Goal: Use online tool/utility

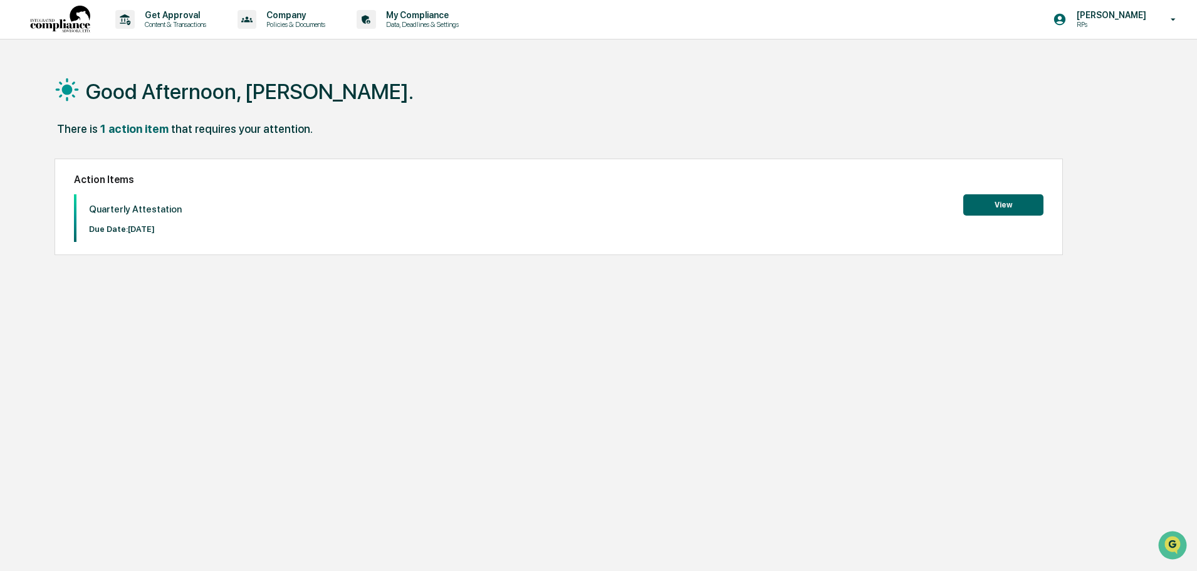
click at [993, 198] on button "View" at bounding box center [1003, 204] width 80 height 21
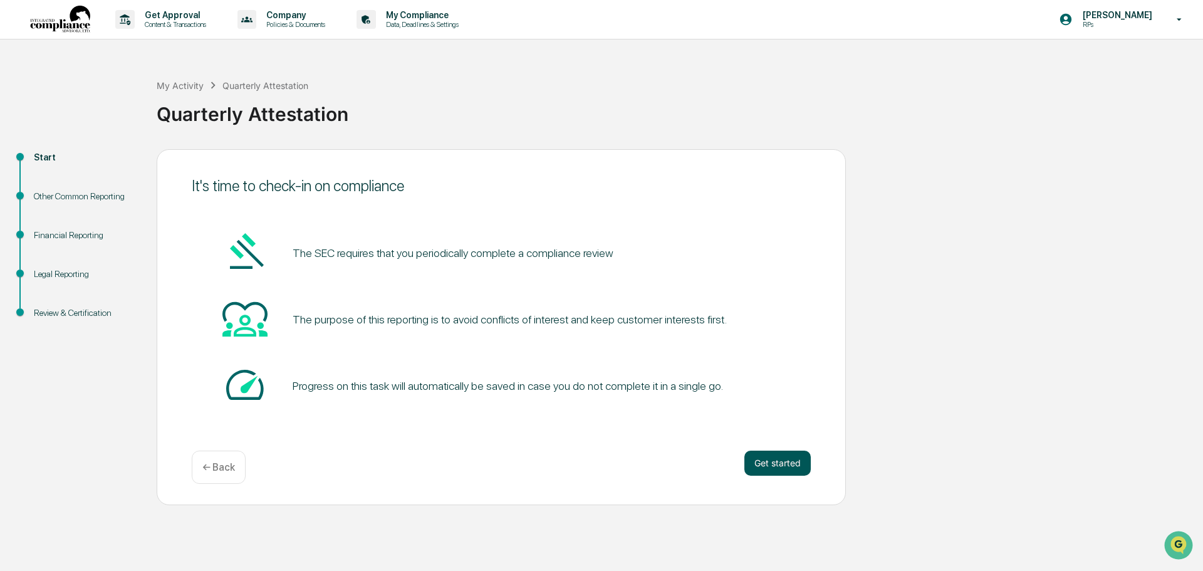
click at [776, 469] on button "Get started" at bounding box center [777, 462] width 66 height 25
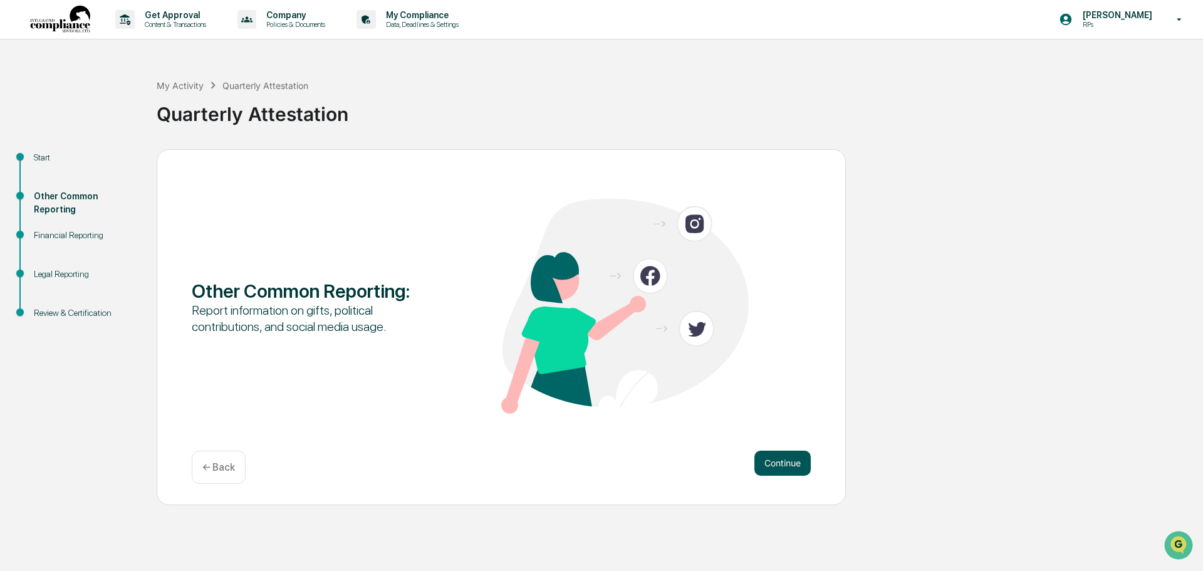
click at [779, 455] on button "Continue" at bounding box center [782, 462] width 56 height 25
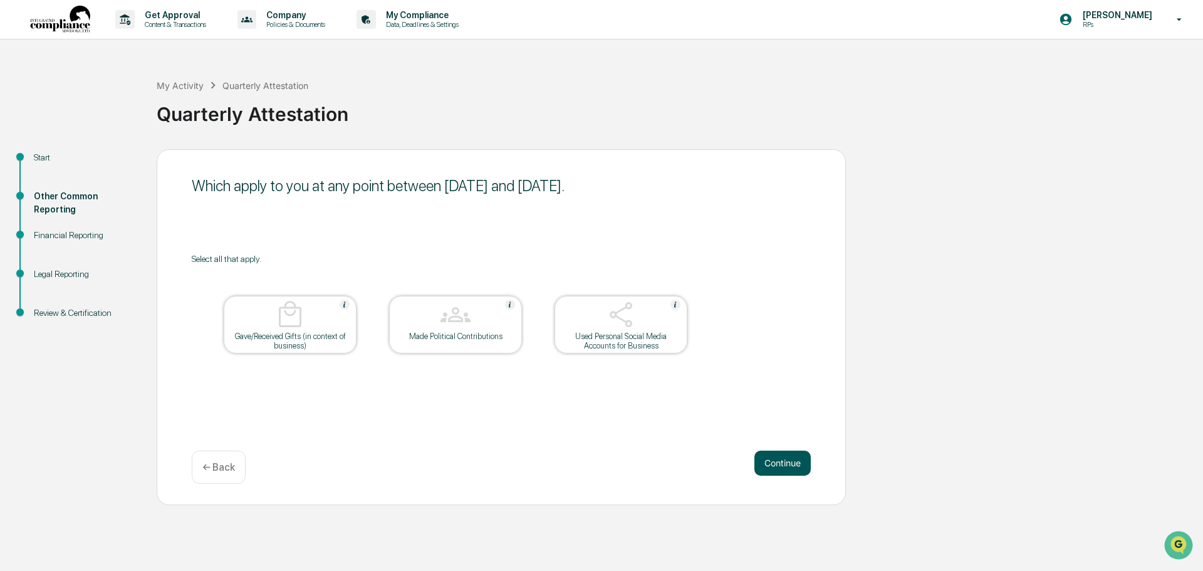
click at [786, 474] on button "Continue" at bounding box center [782, 462] width 56 height 25
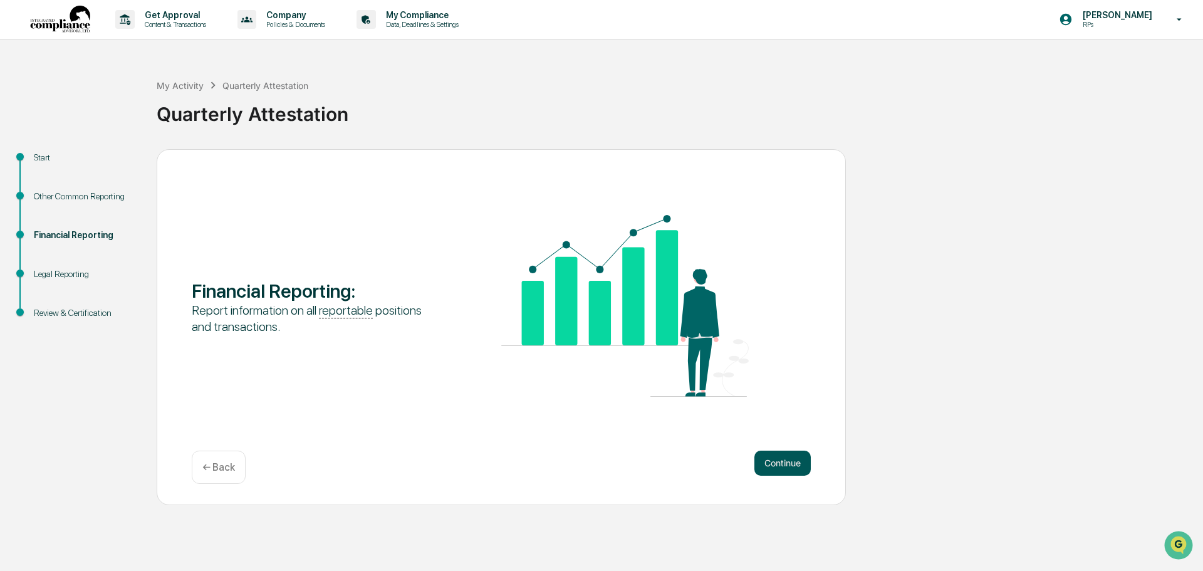
click at [779, 462] on button "Continue" at bounding box center [782, 462] width 56 height 25
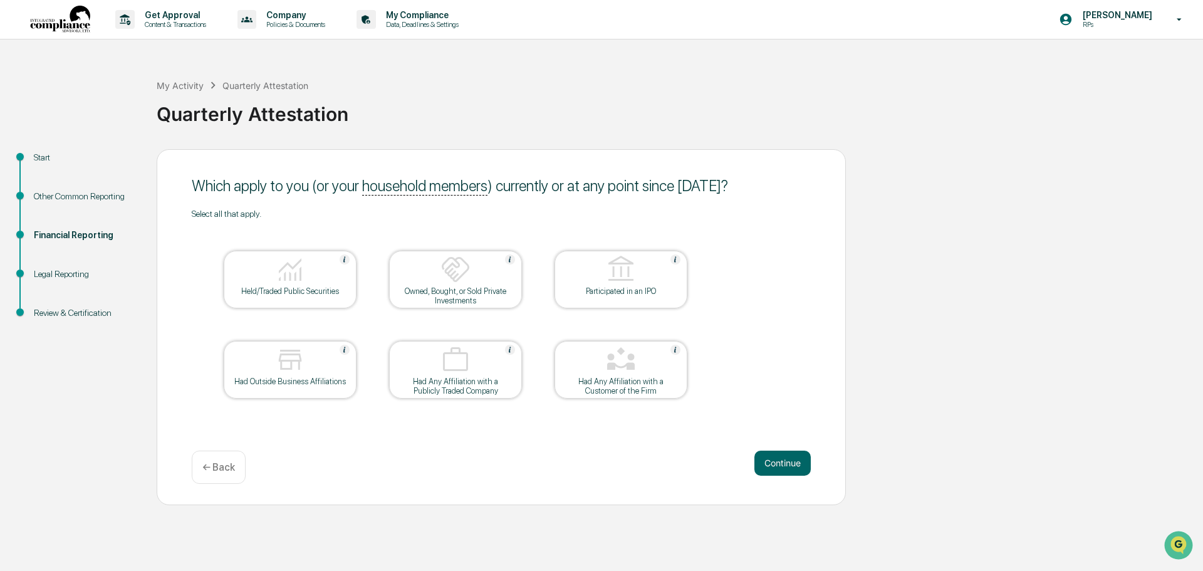
click at [303, 266] on img at bounding box center [290, 269] width 30 height 30
click at [781, 464] on button "Continue" at bounding box center [782, 462] width 56 height 25
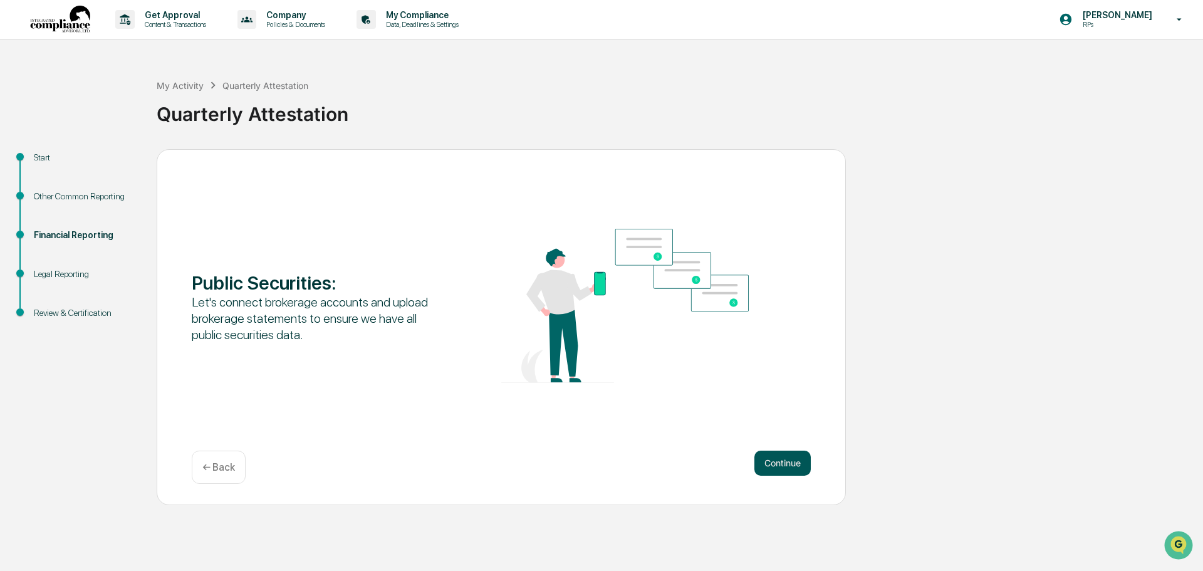
click at [782, 458] on button "Continue" at bounding box center [782, 462] width 56 height 25
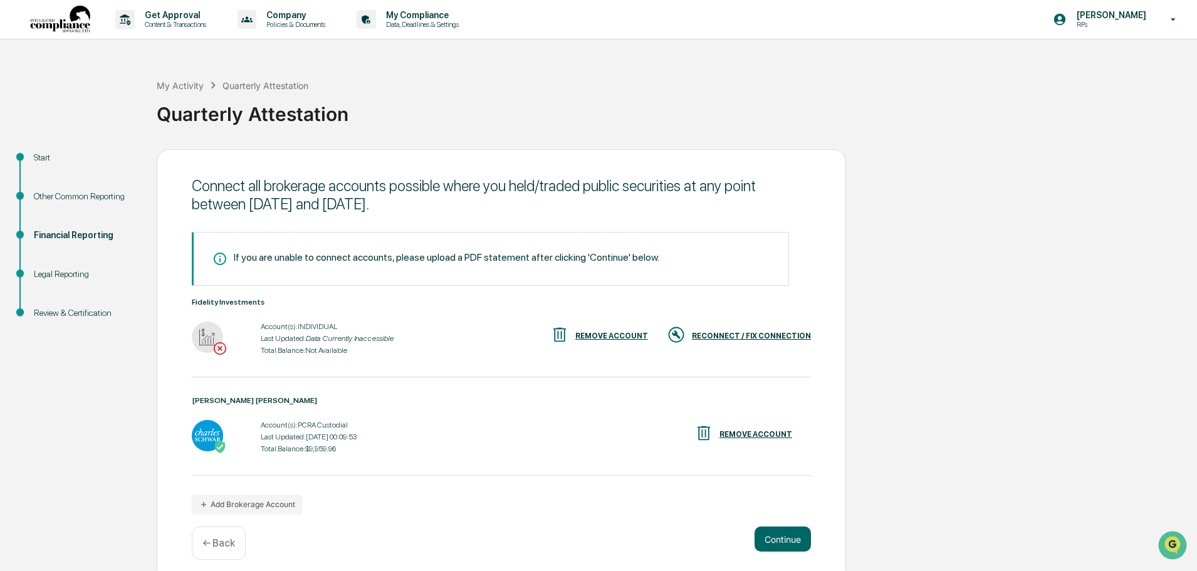
click at [746, 335] on div "RECONNECT / FIX CONNECTION" at bounding box center [751, 335] width 119 height 9
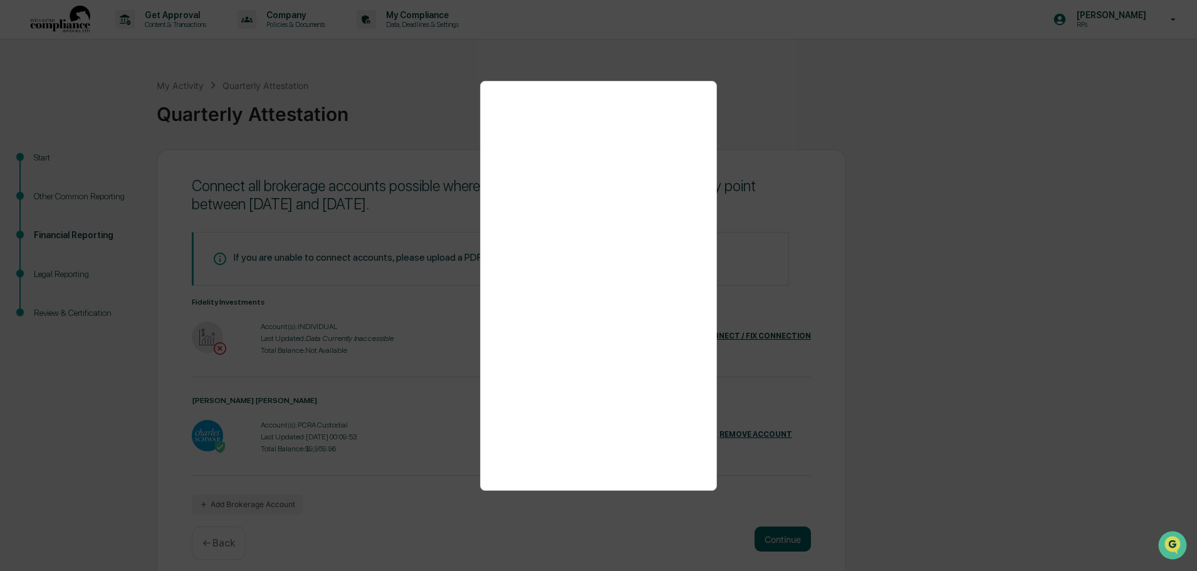
click at [863, 95] on div at bounding box center [598, 285] width 1197 height 571
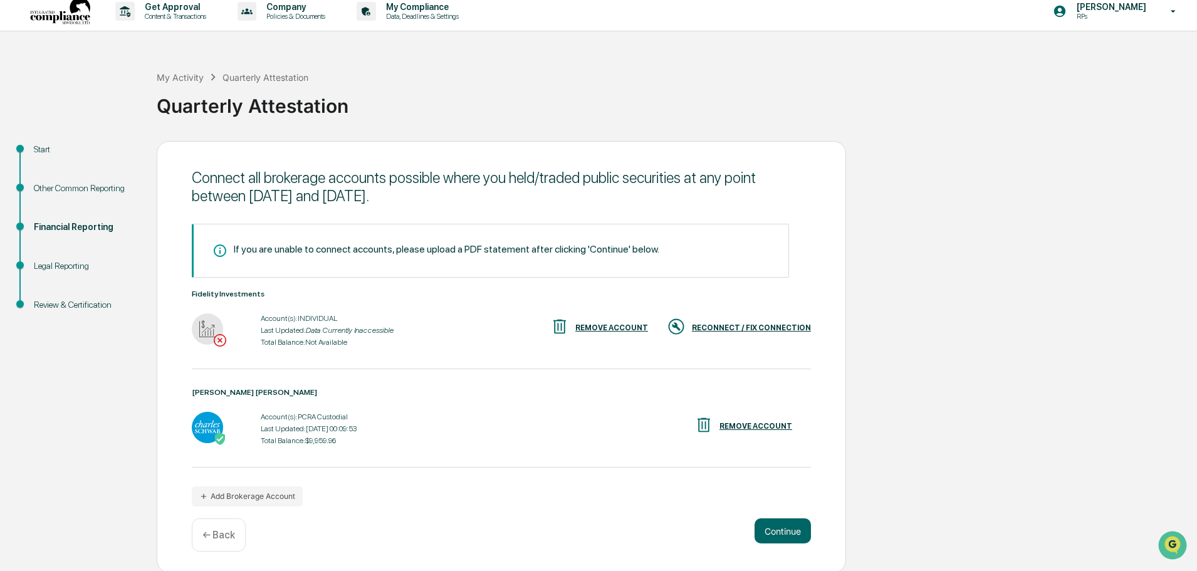
scroll to position [10, 0]
